Goal: Information Seeking & Learning: Learn about a topic

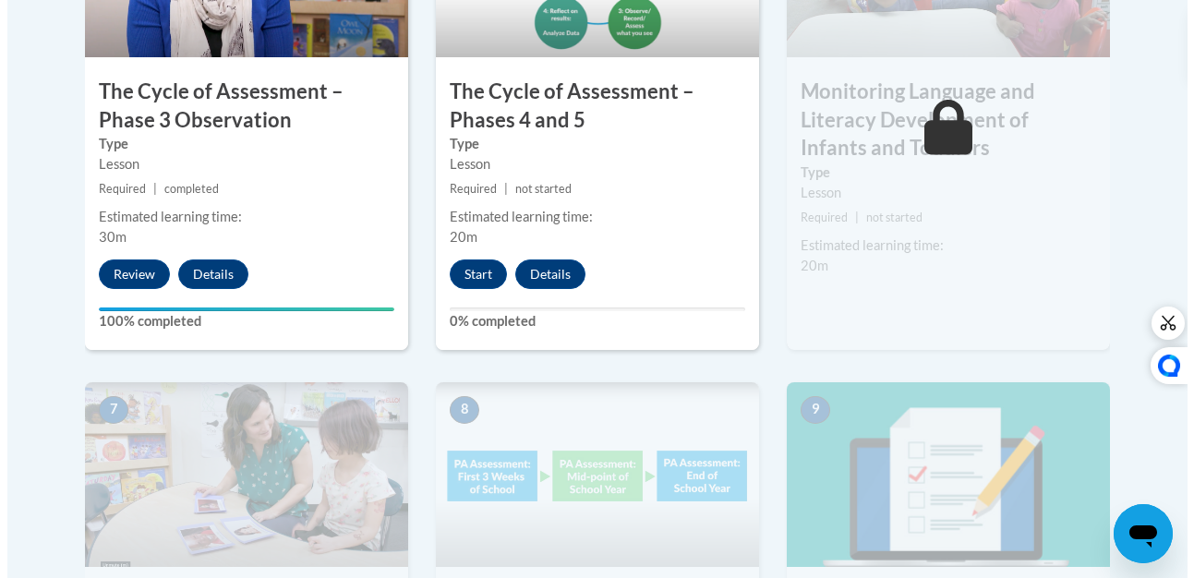
scroll to position [1308, 0]
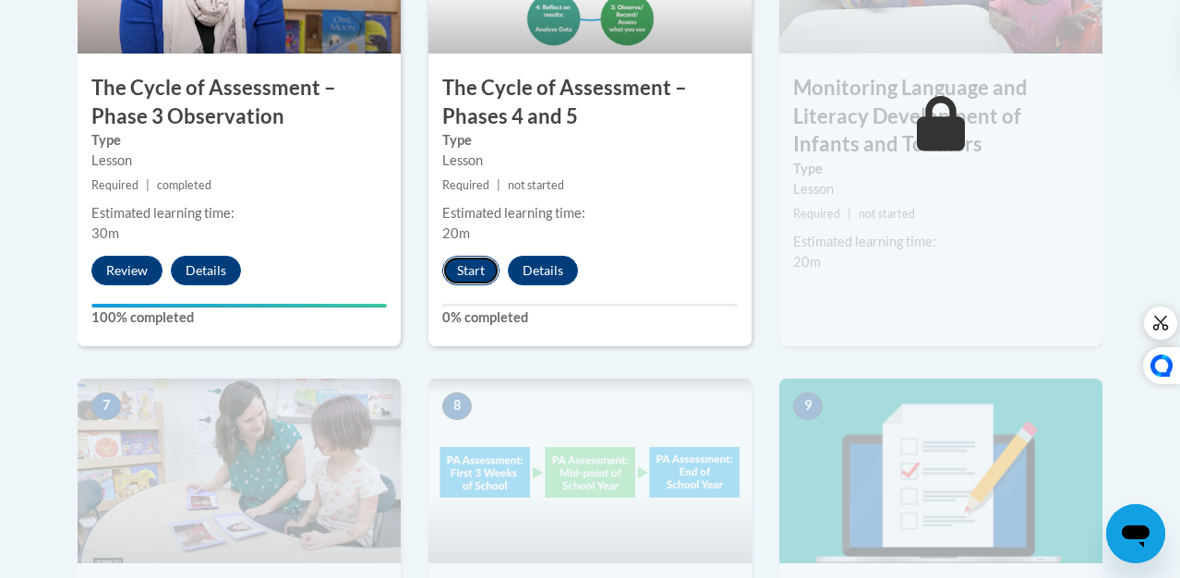
click at [449, 263] on button "Start" at bounding box center [470, 271] width 57 height 30
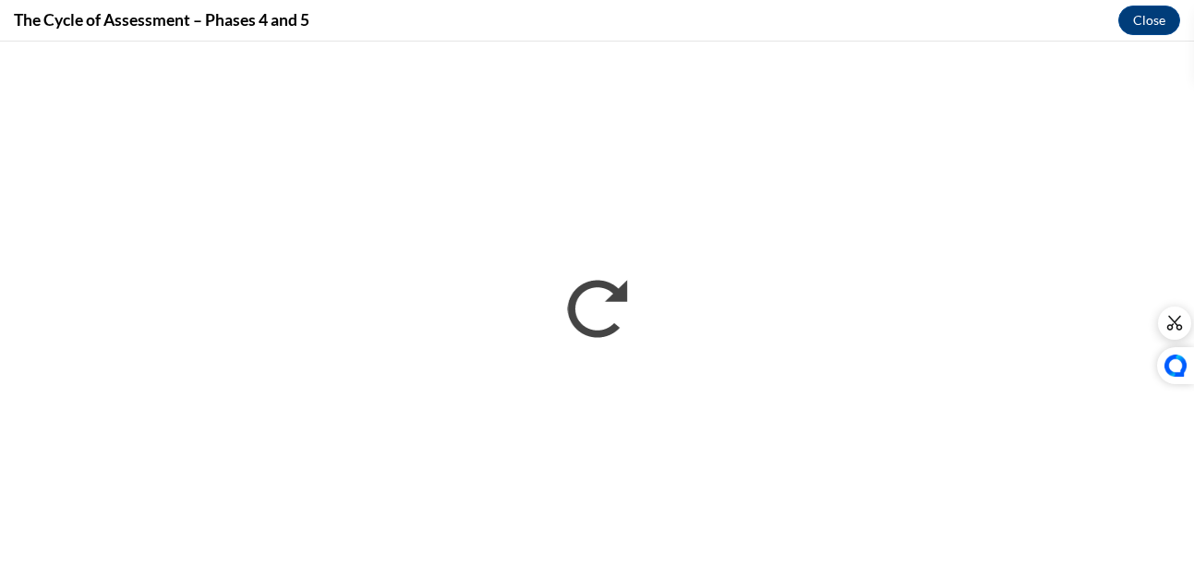
scroll to position [0, 0]
